Goal: Transaction & Acquisition: Purchase product/service

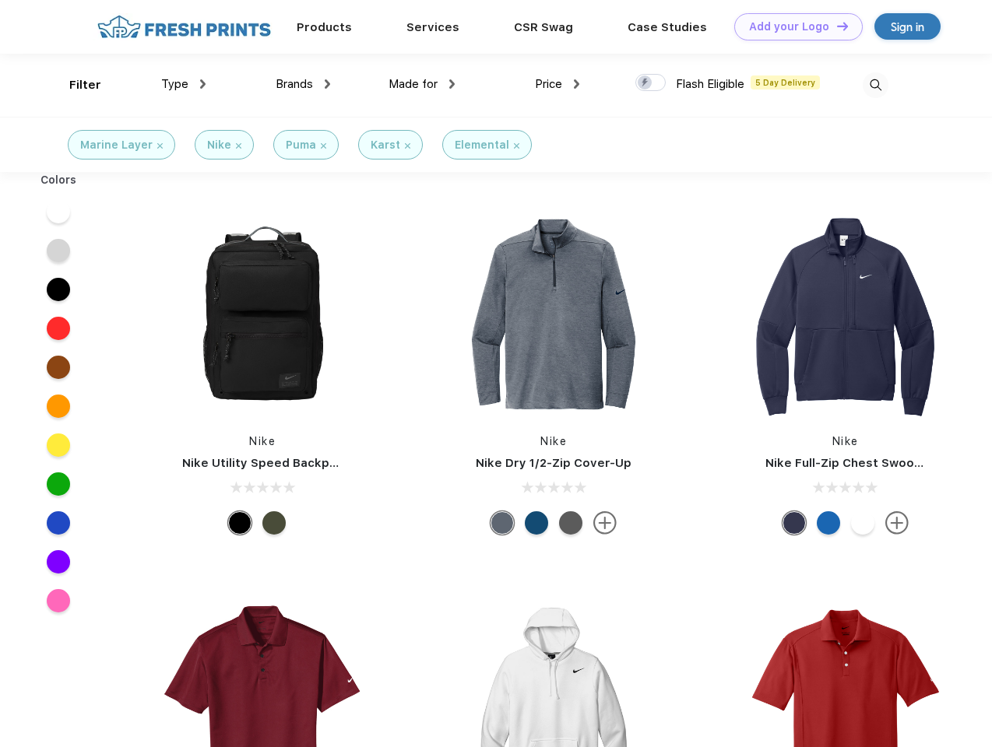
click at [793, 26] on link "Add your Logo Design Tool" at bounding box center [798, 26] width 128 height 27
click at [0, 0] on div "Design Tool" at bounding box center [0, 0] width 0 height 0
click at [835, 26] on link "Add your Logo Design Tool" at bounding box center [798, 26] width 128 height 27
click at [75, 85] on div "Filter" at bounding box center [85, 85] width 32 height 18
click at [184, 84] on span "Type" at bounding box center [174, 84] width 27 height 14
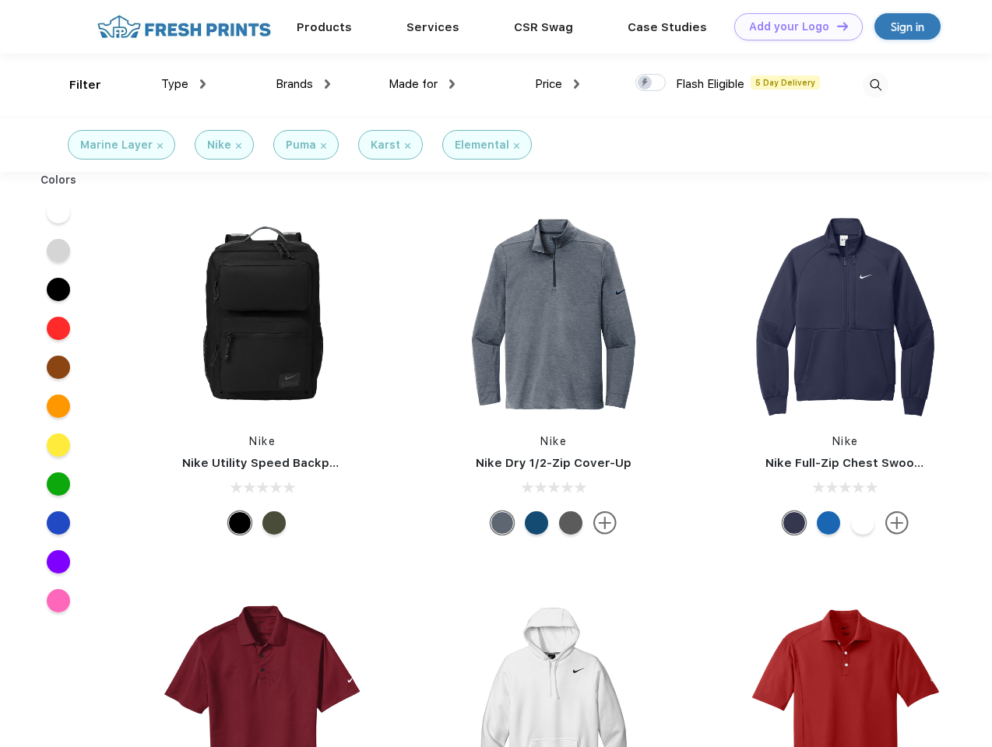
click at [303, 84] on span "Brands" at bounding box center [294, 84] width 37 height 14
click at [422, 84] on span "Made for" at bounding box center [413, 84] width 49 height 14
click at [557, 84] on span "Price" at bounding box center [548, 84] width 27 height 14
click at [651, 83] on div at bounding box center [650, 82] width 30 height 17
click at [645, 83] on input "checkbox" at bounding box center [640, 78] width 10 height 10
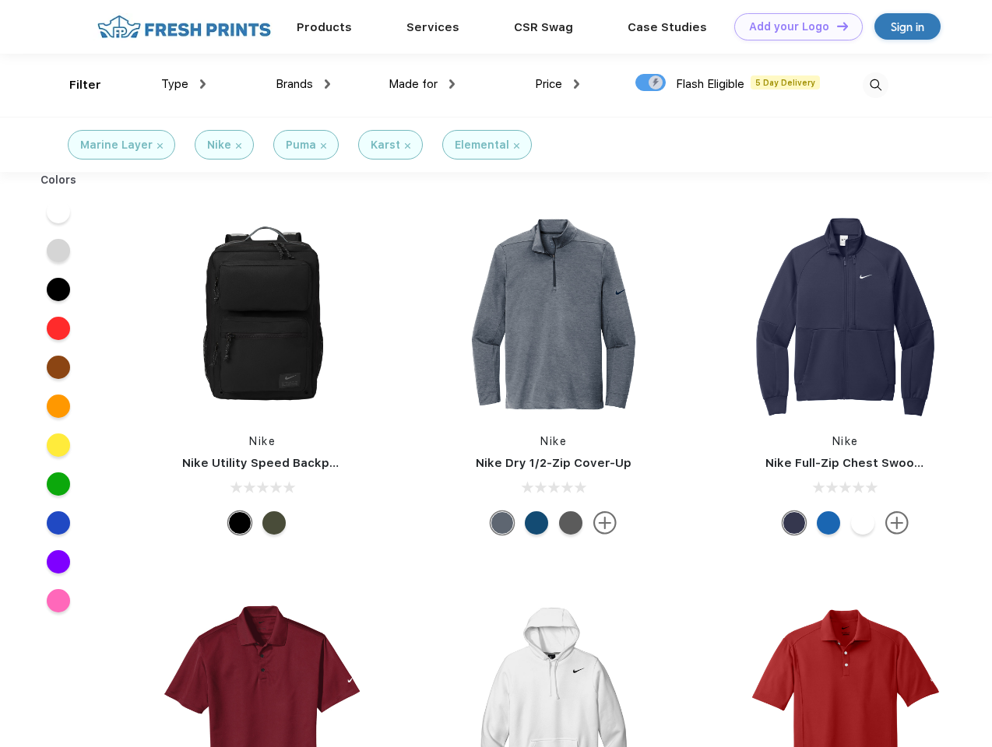
click at [875, 85] on img at bounding box center [876, 85] width 26 height 26
